Goal: Book appointment/travel/reservation

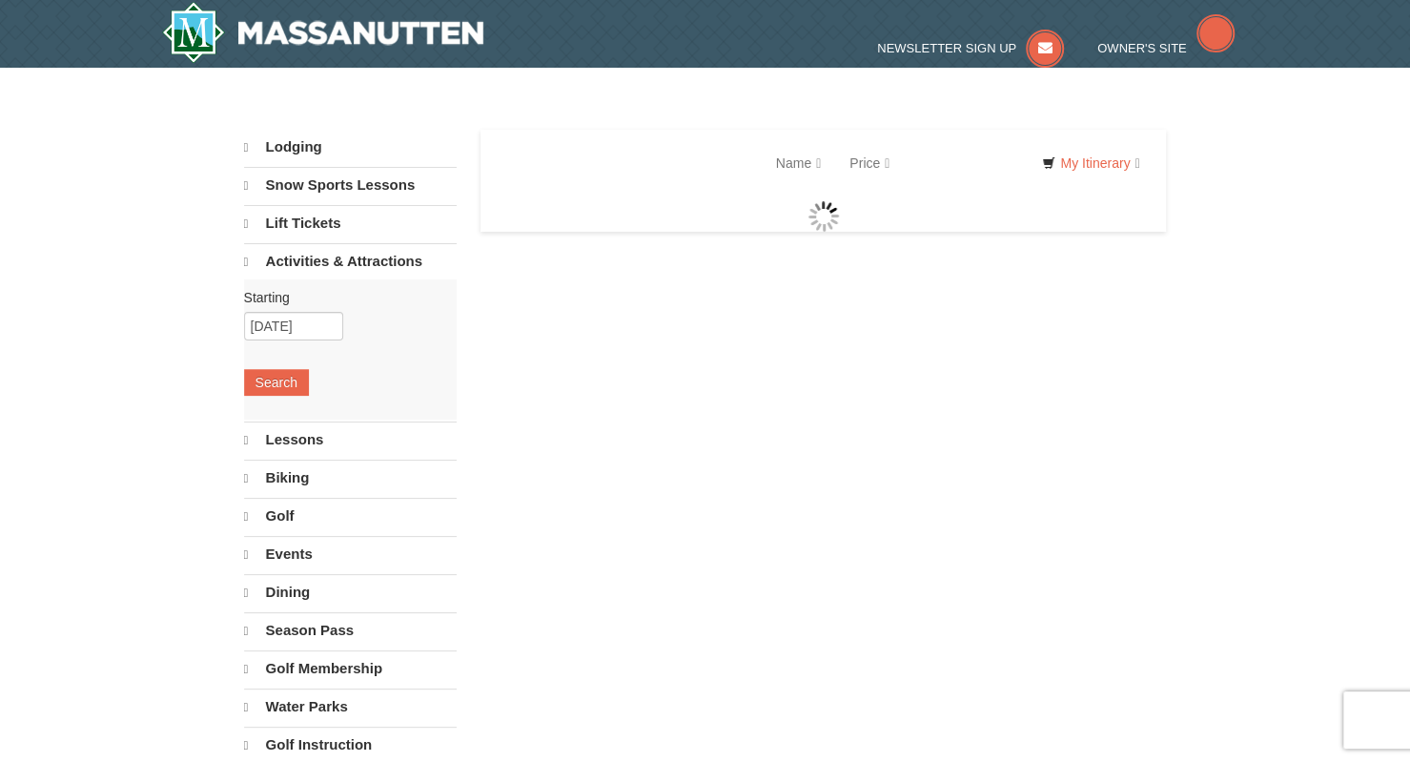
select select "9"
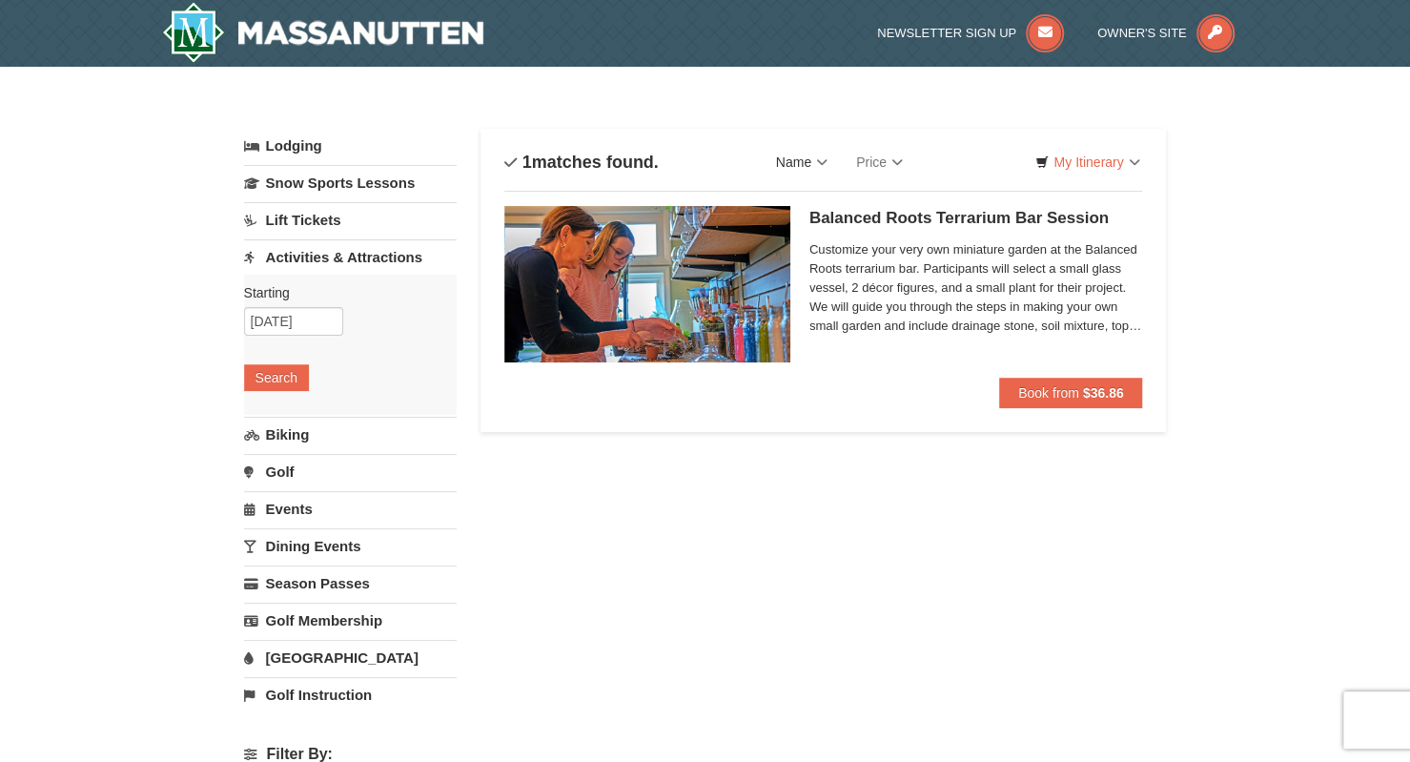
click at [803, 158] on link "Name" at bounding box center [802, 162] width 80 height 38
click at [694, 93] on div "× Categories List Filter My Itinerary Questions? 1-540-289-9441 Lodging Arrival…" at bounding box center [705, 763] width 961 height 1354
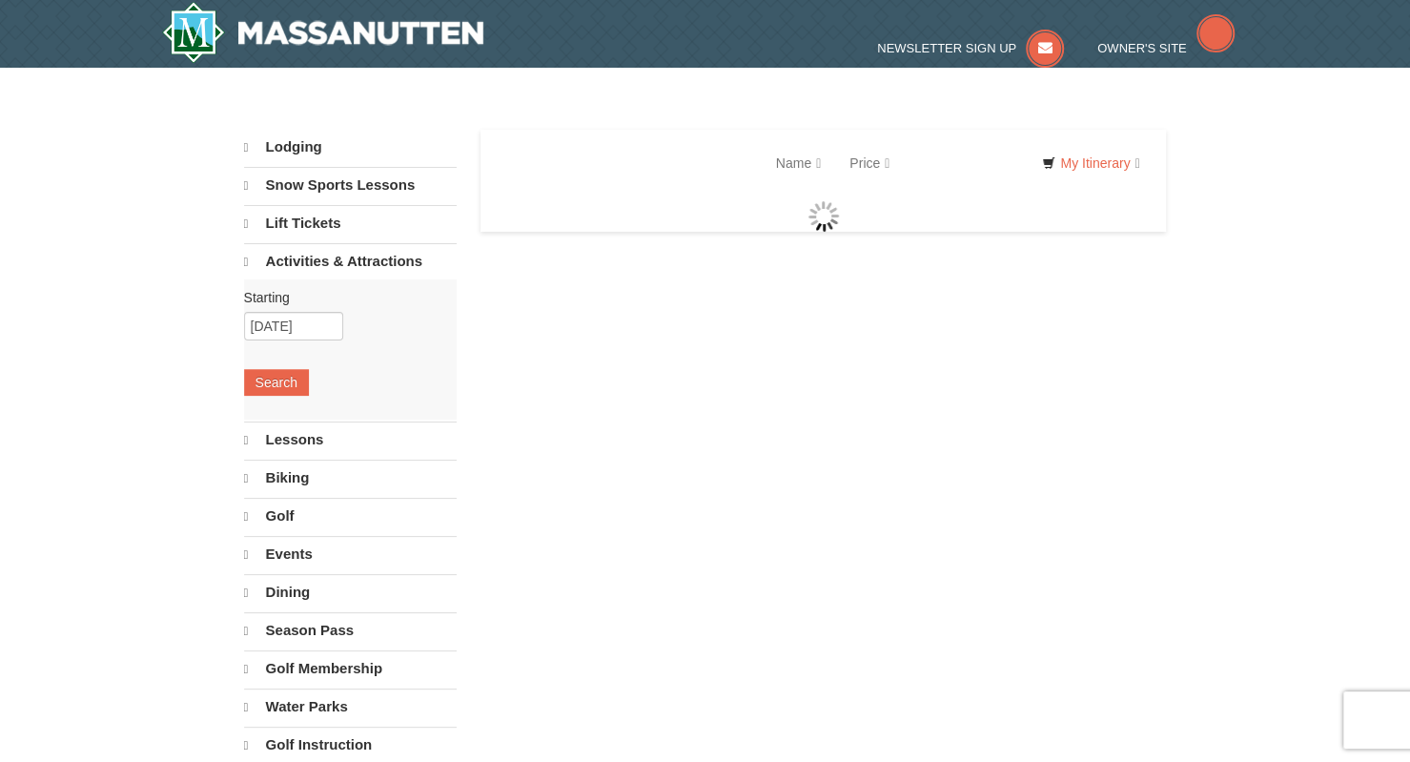
select select "9"
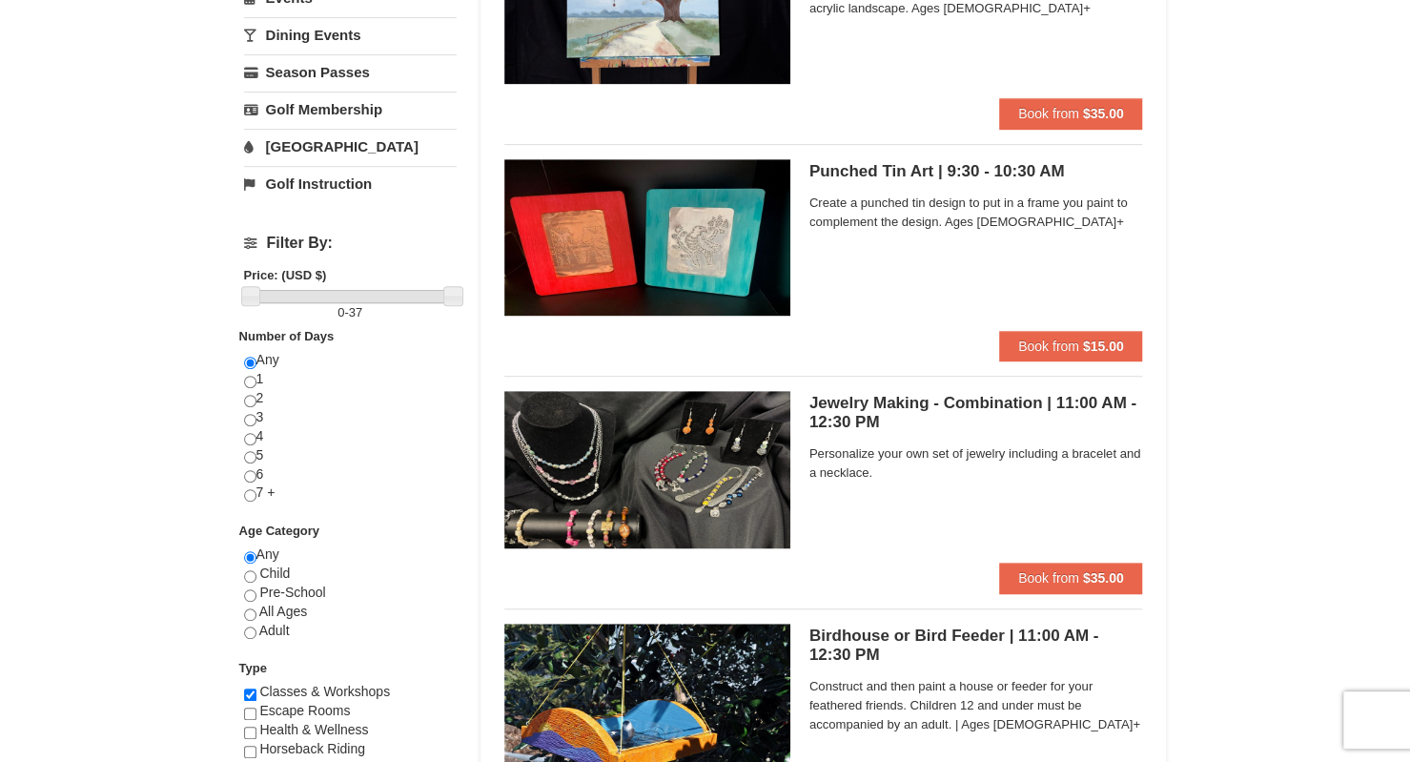
scroll to position [381, 0]
